Goal: Information Seeking & Learning: Learn about a topic

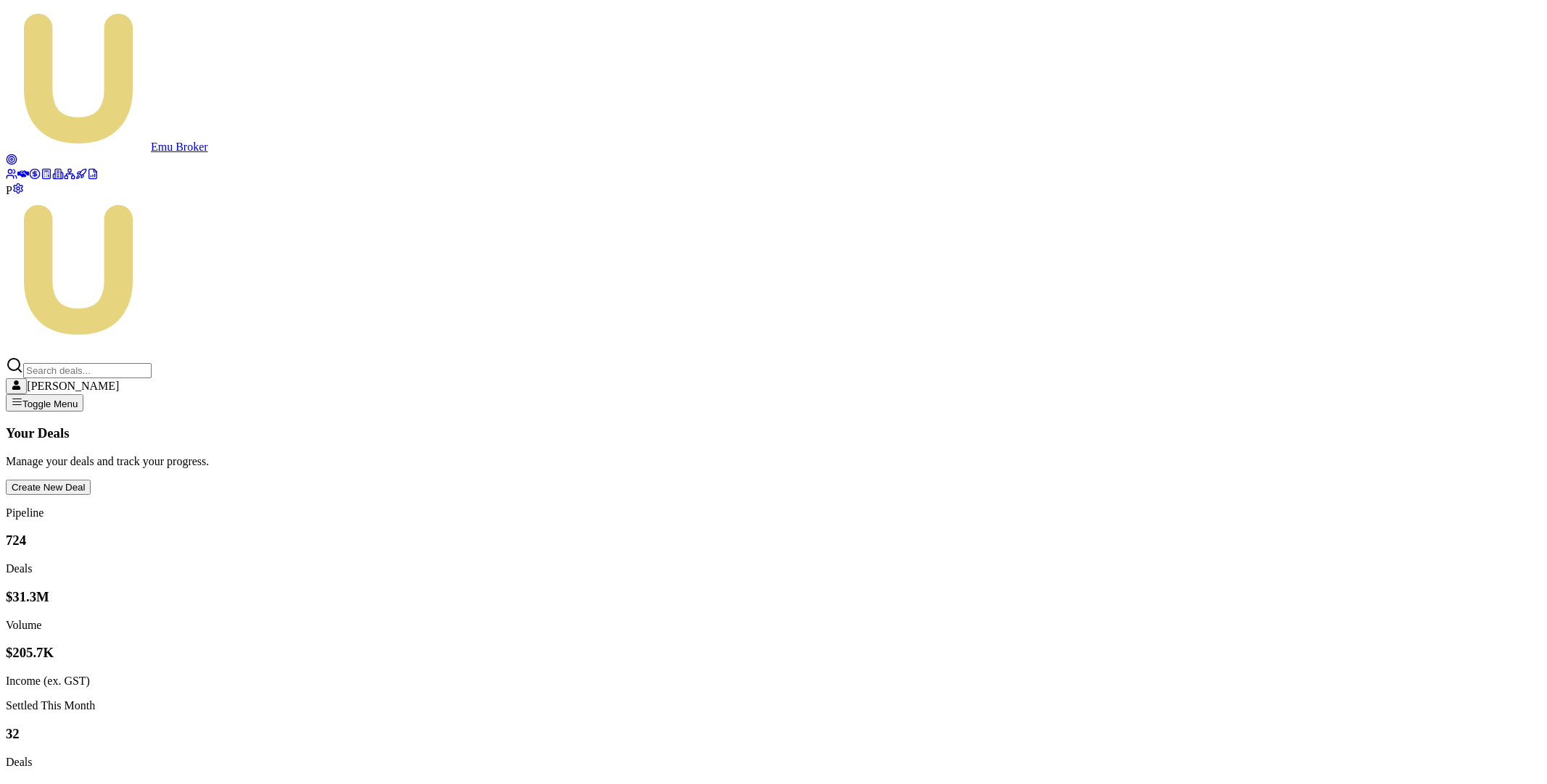
click at [79, 176] on icon at bounding box center [83, 172] width 7 height 7
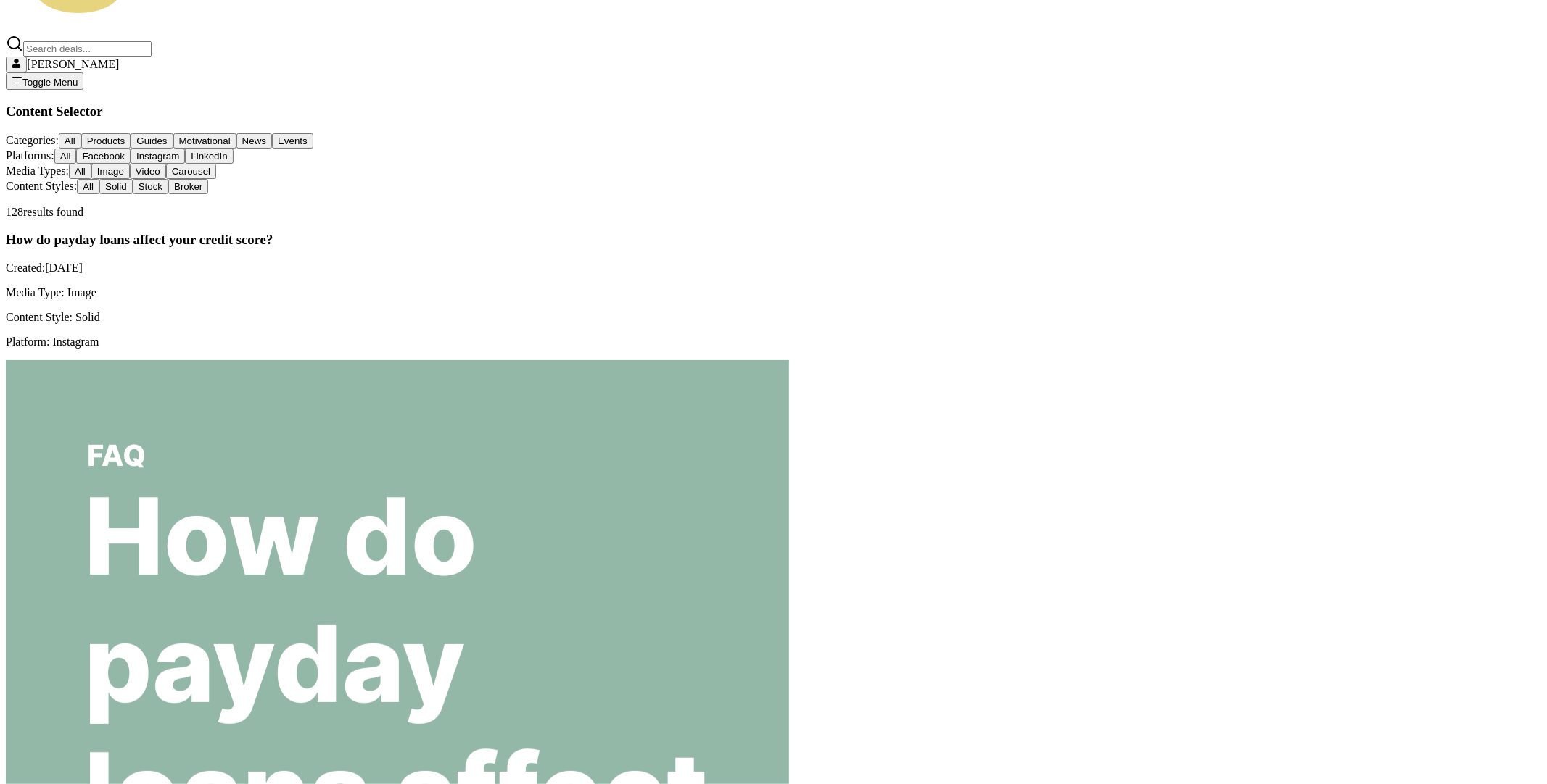
scroll to position [394, 0]
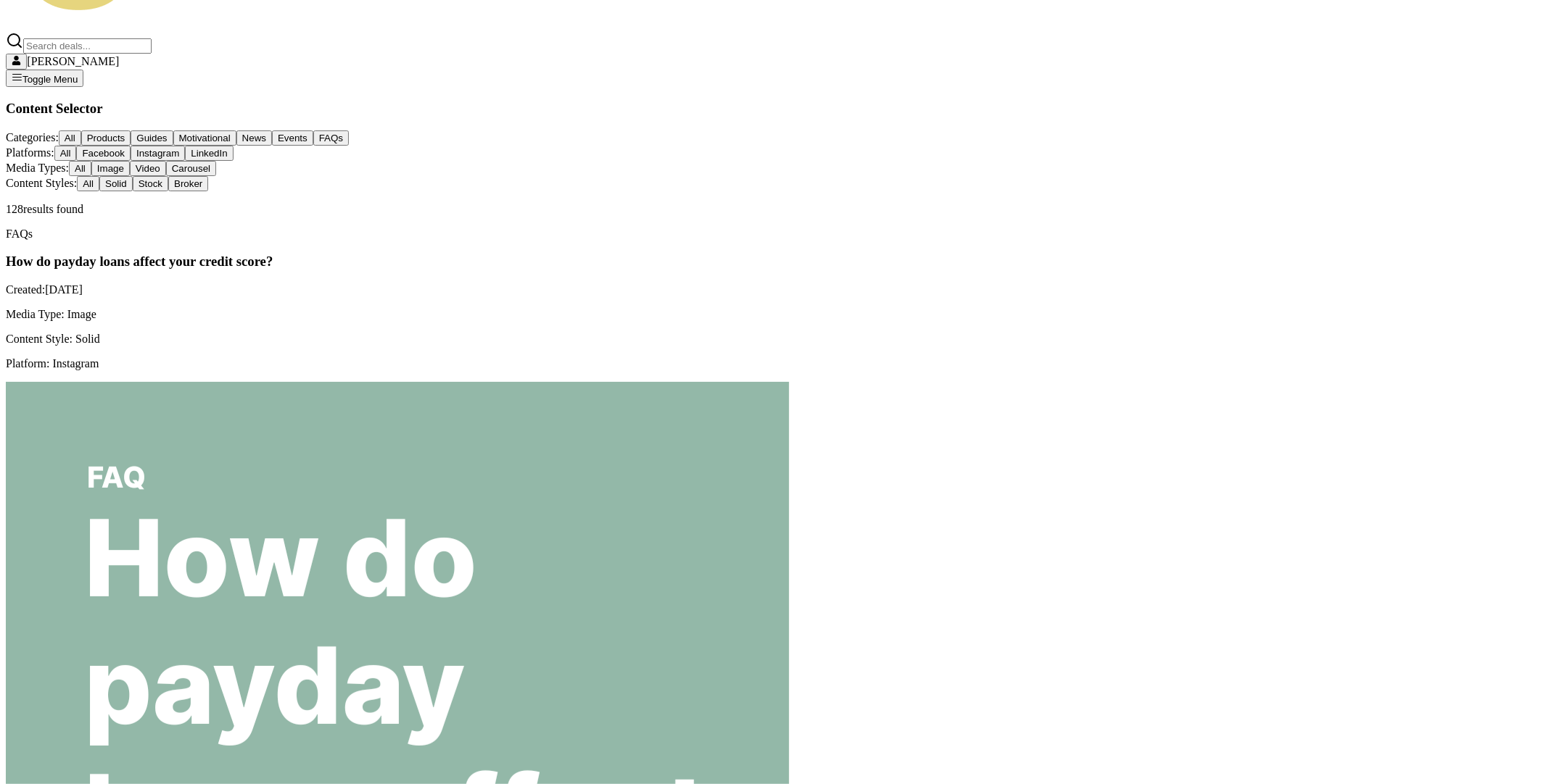
scroll to position [0, 0]
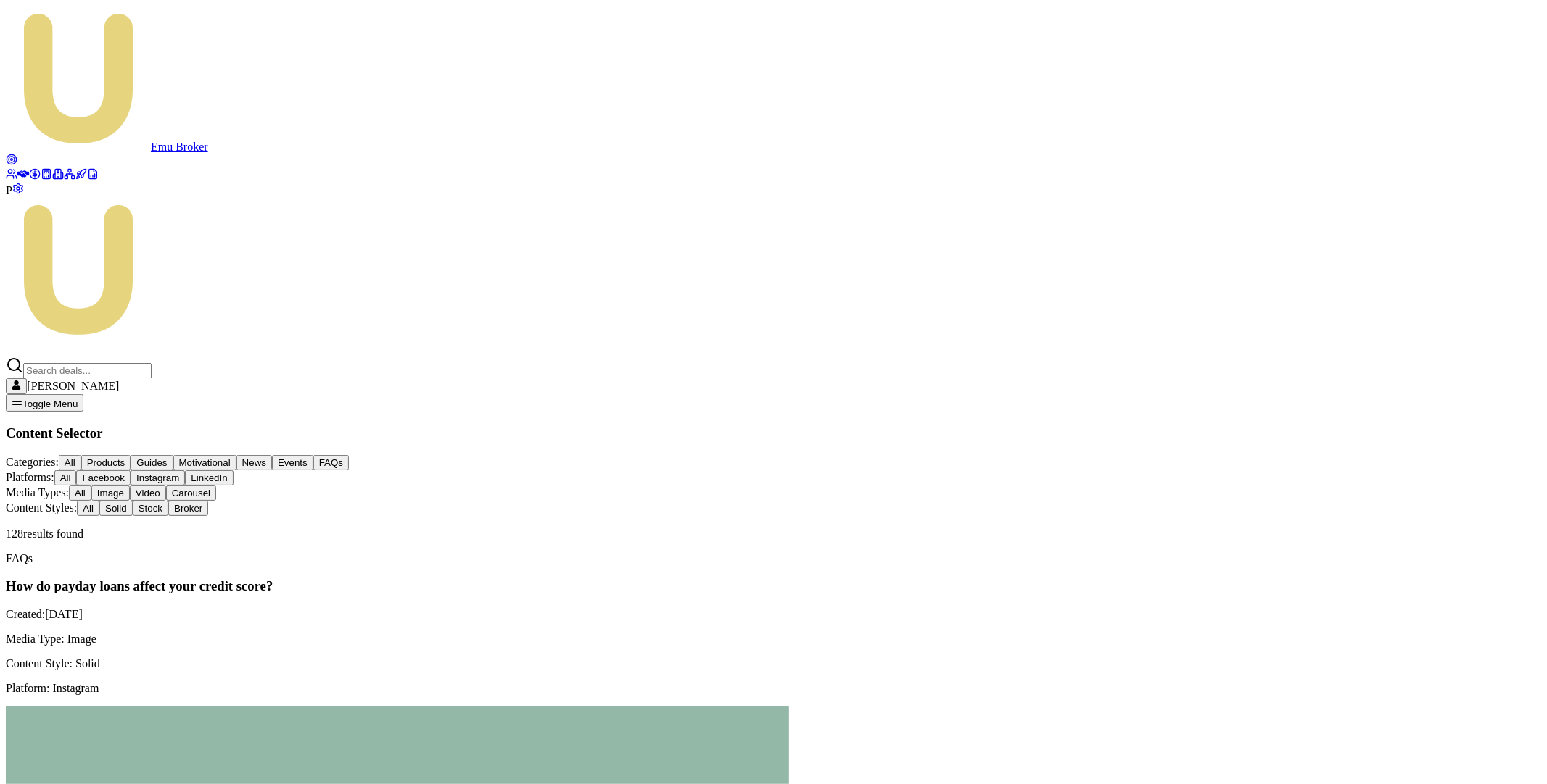
click at [349, 455] on button "FAQs" at bounding box center [331, 462] width 35 height 15
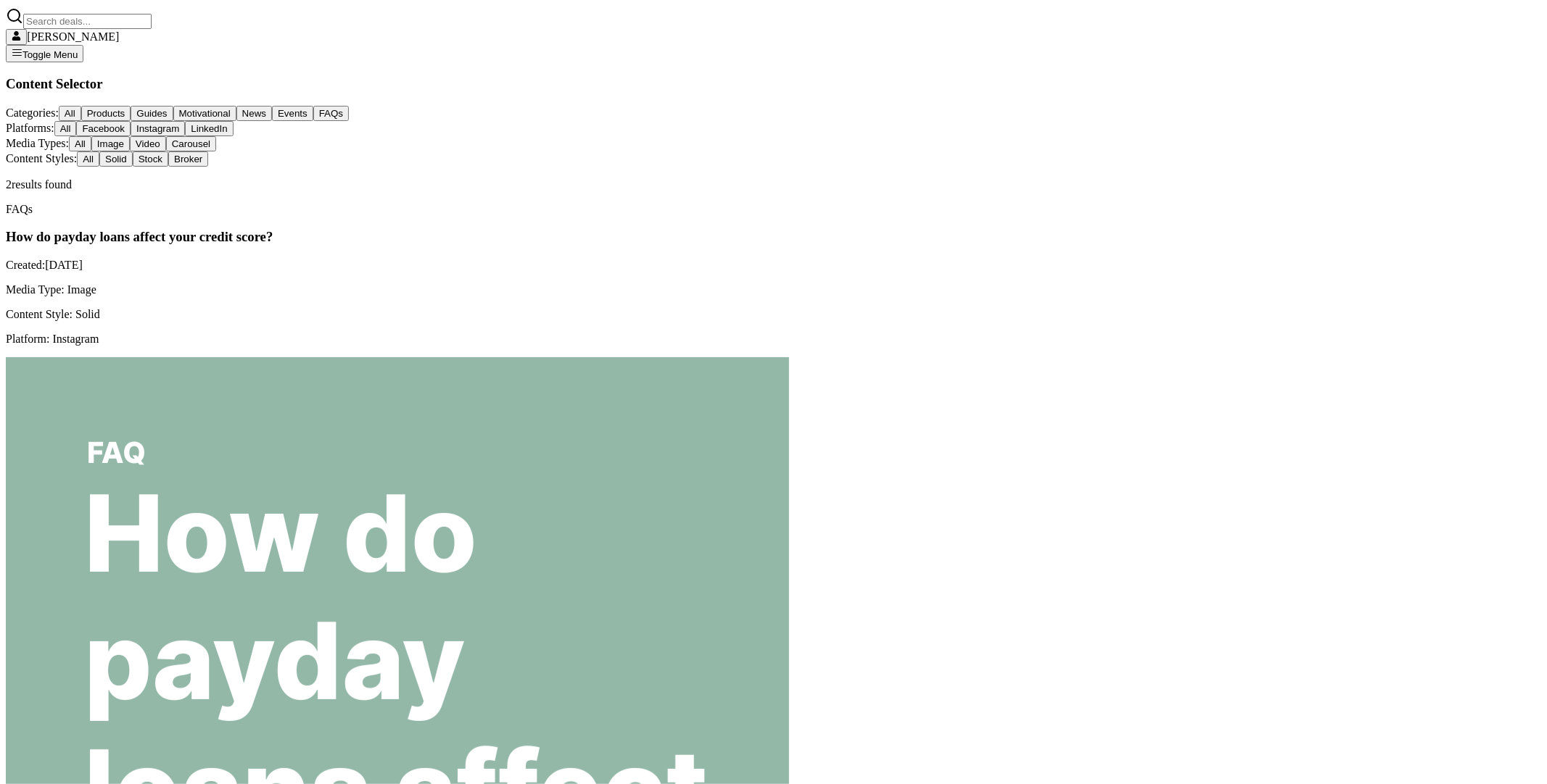
scroll to position [365, 0]
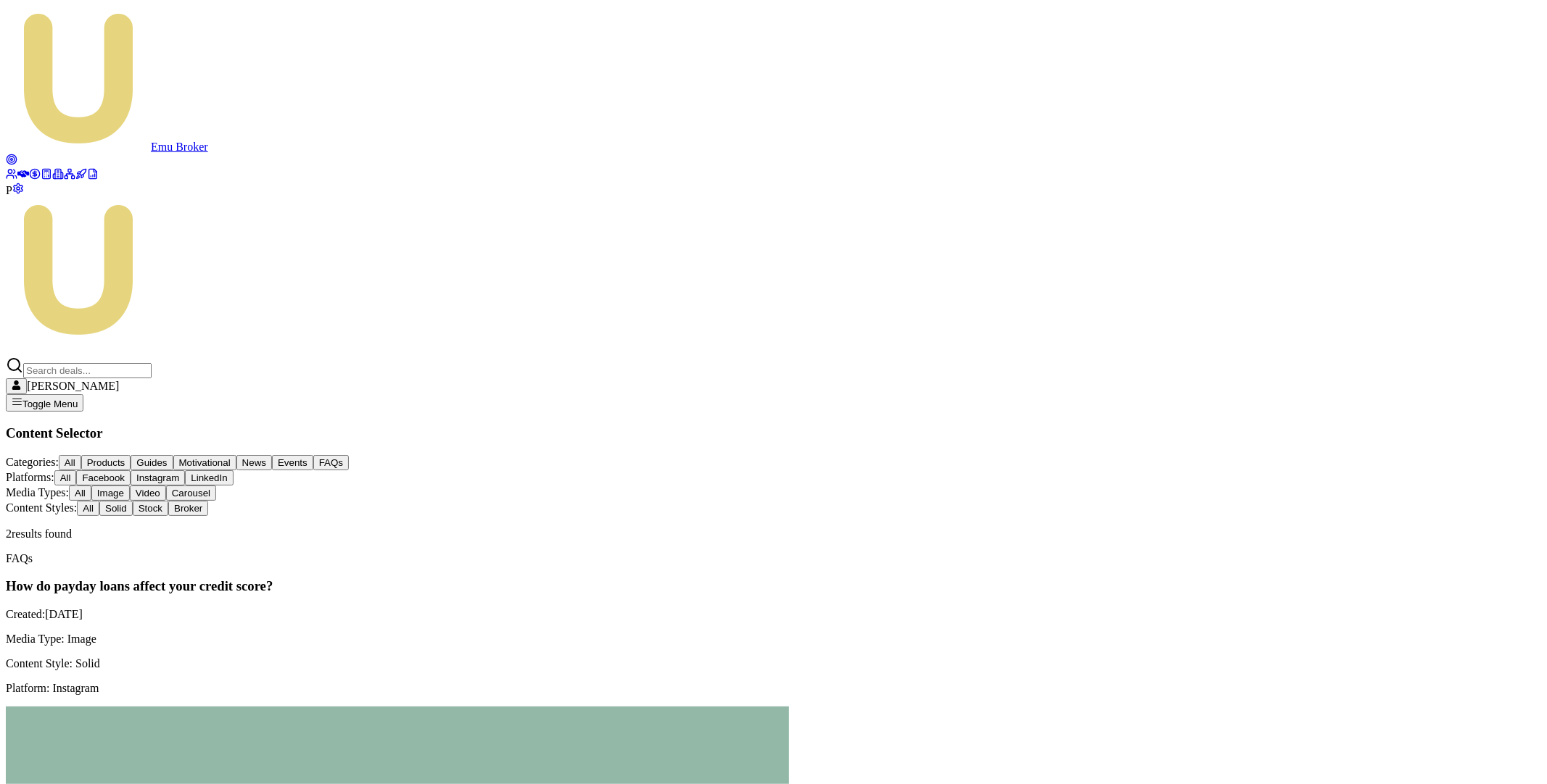
click at [349, 455] on button "FAQs" at bounding box center [331, 462] width 35 height 15
click at [81, 455] on button "All" at bounding box center [70, 462] width 23 height 15
click at [209, 501] on button "Broker" at bounding box center [187, 509] width 40 height 15
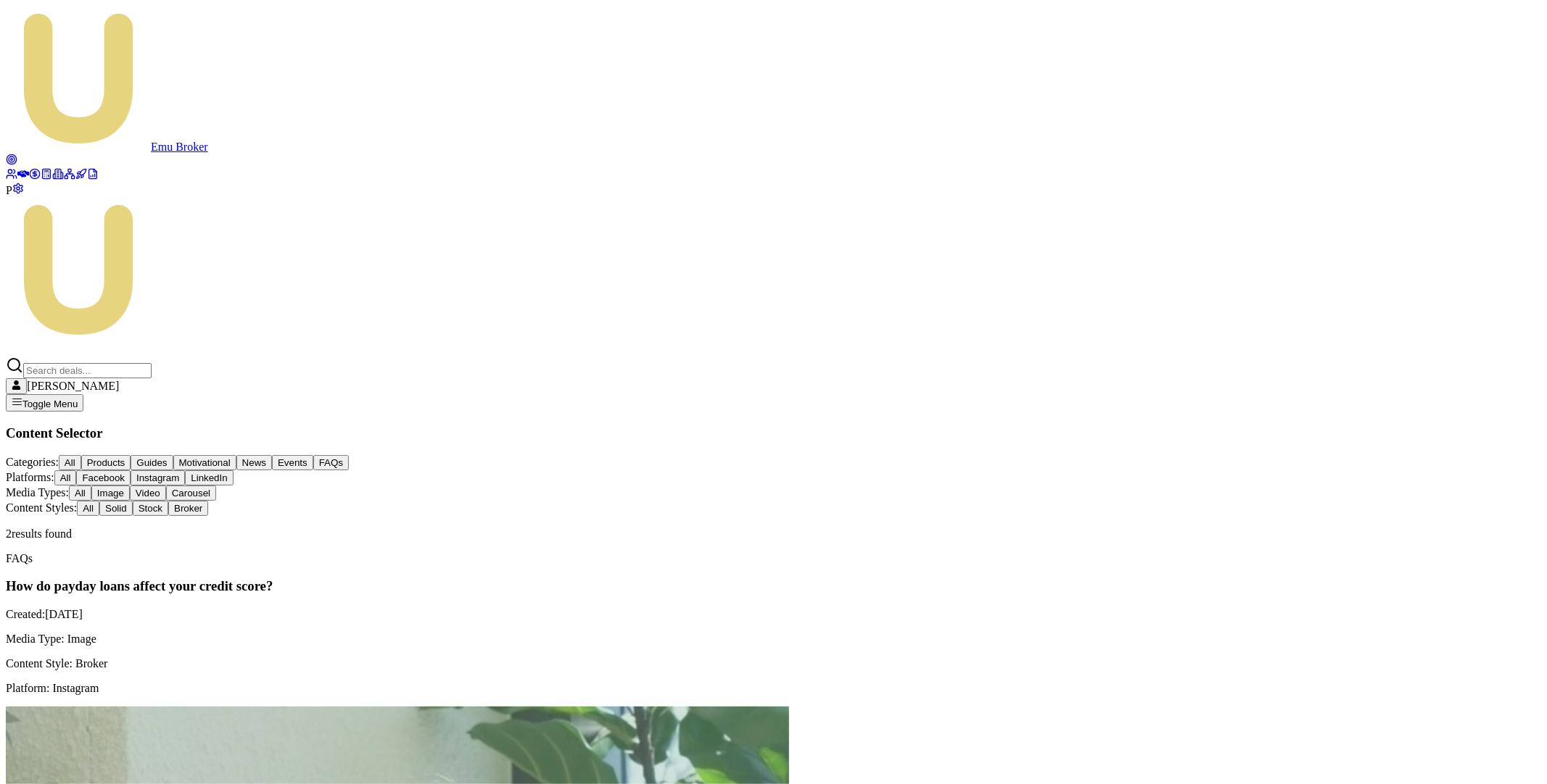
click at [100, 501] on button "All" at bounding box center [88, 509] width 23 height 15
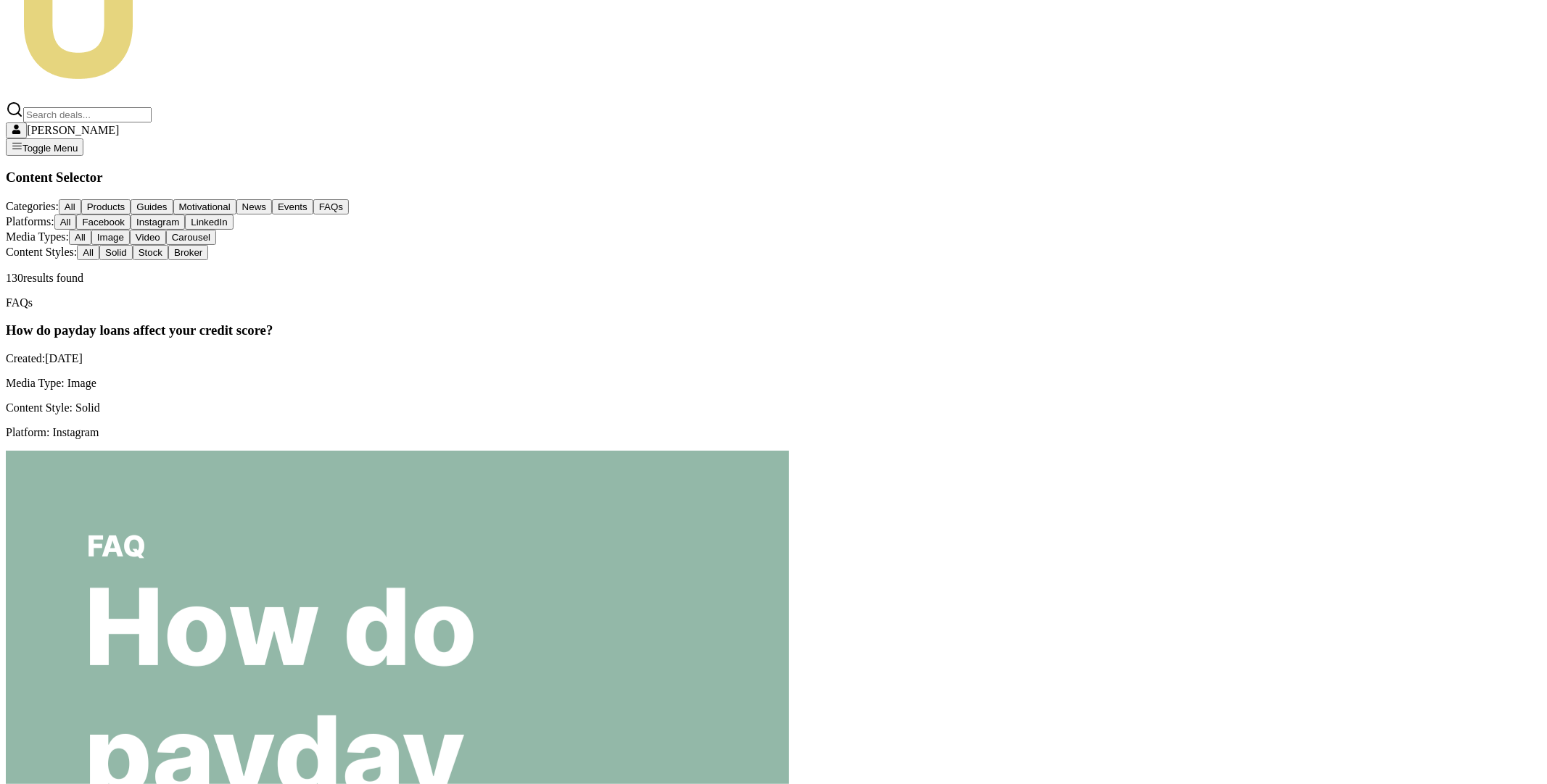
scroll to position [83, 0]
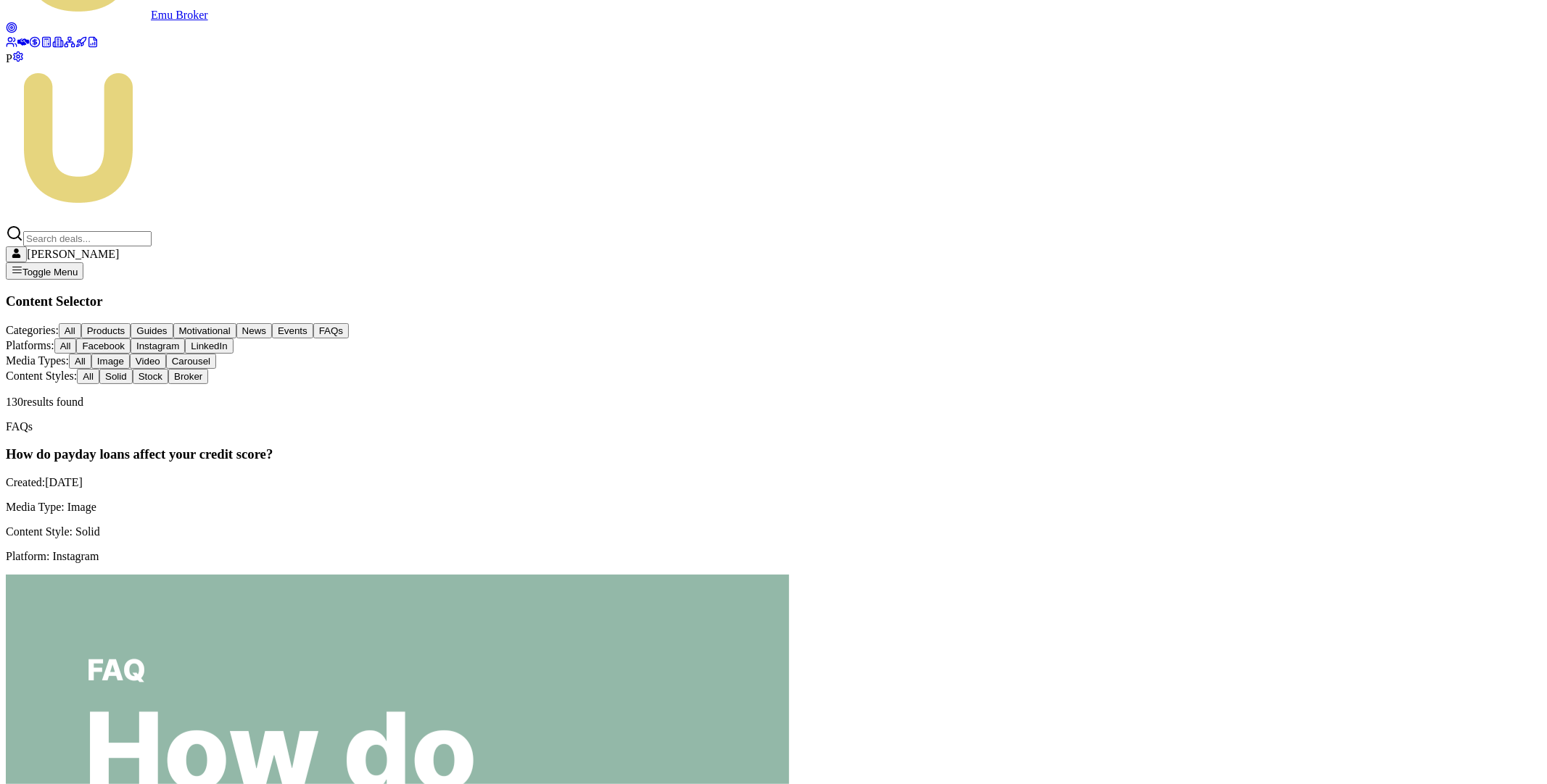
scroll to position [170, 0]
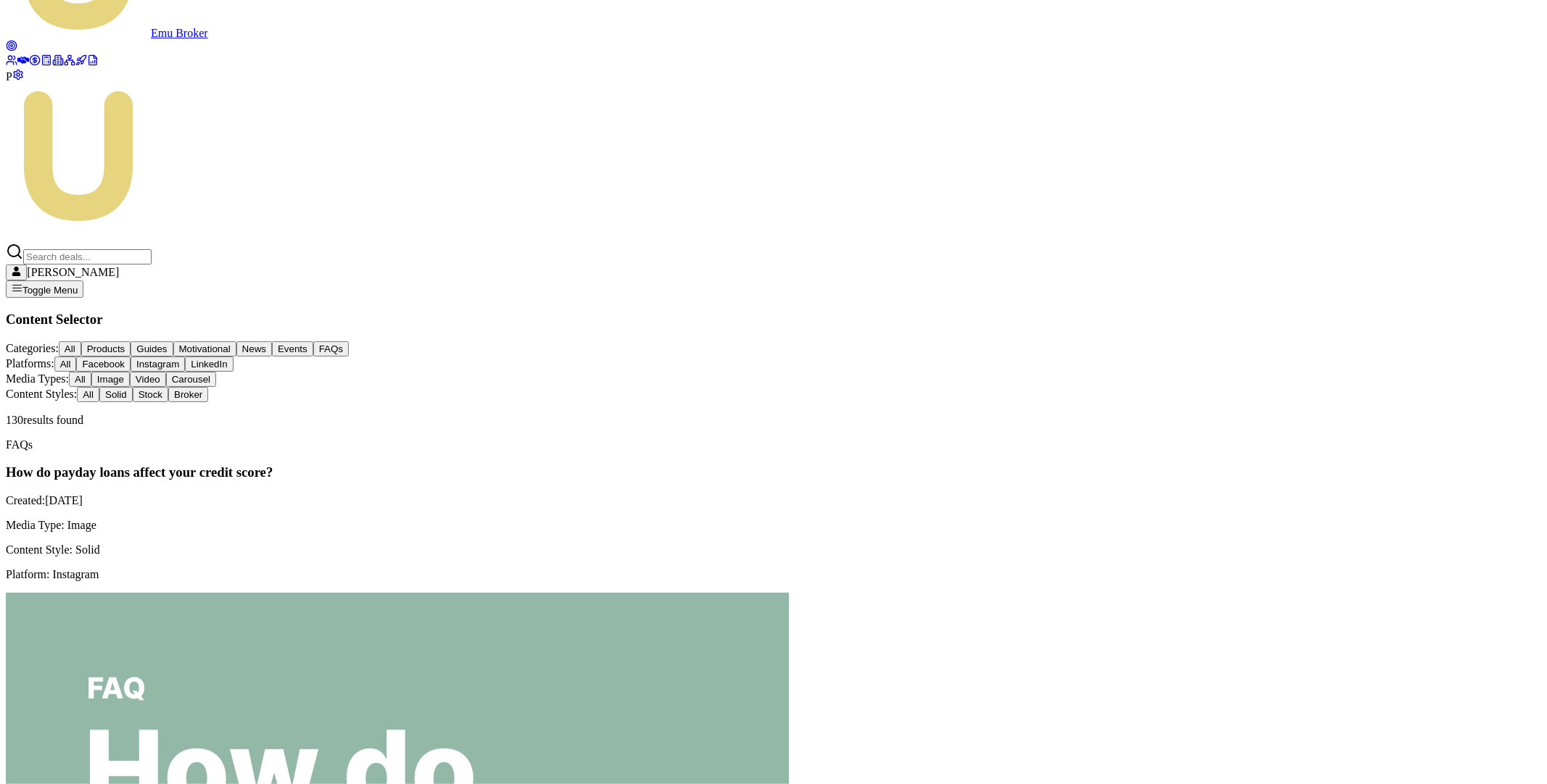
scroll to position [31, 0]
